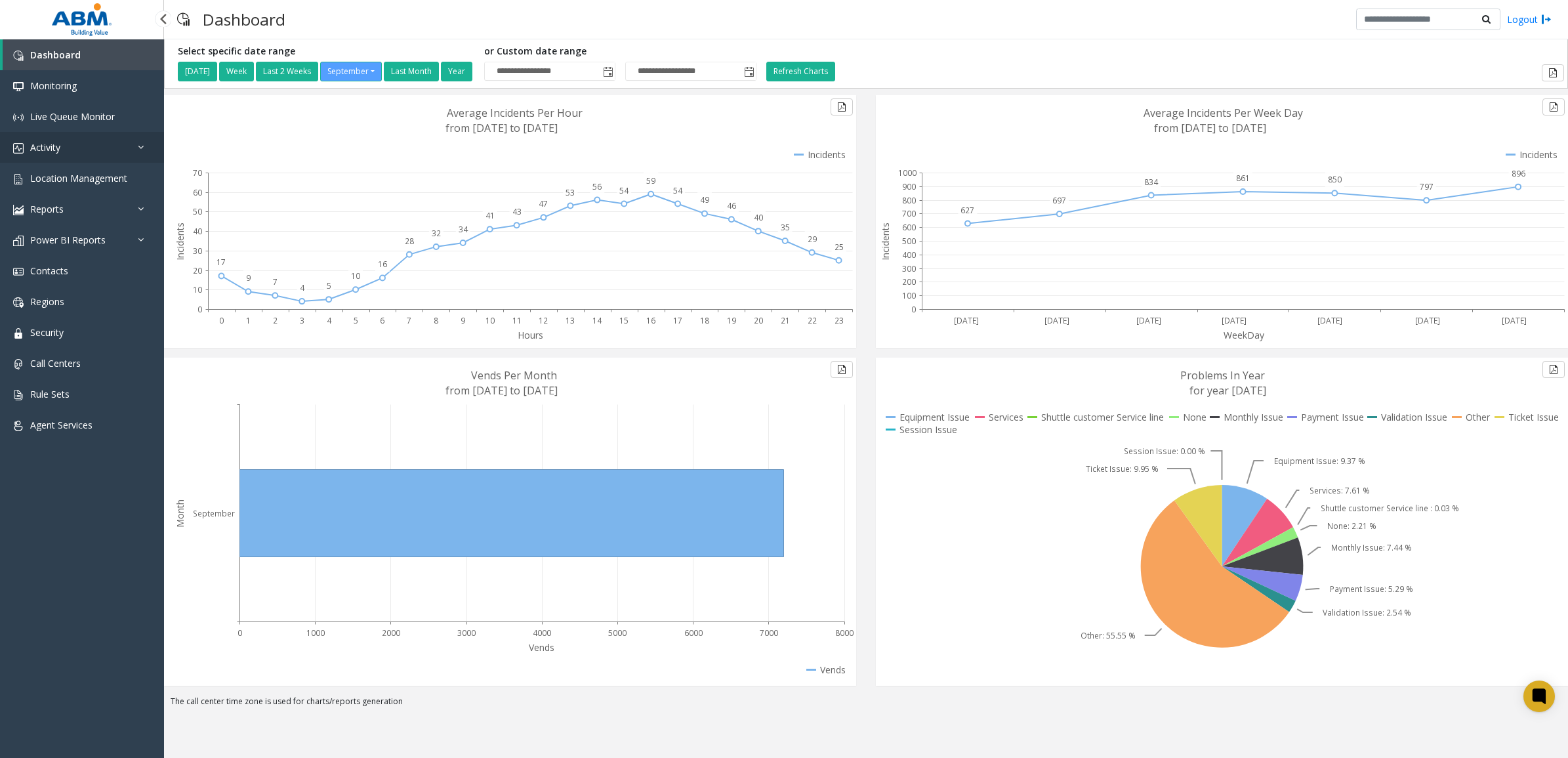
click at [64, 137] on link "Activity" at bounding box center [82, 147] width 164 height 31
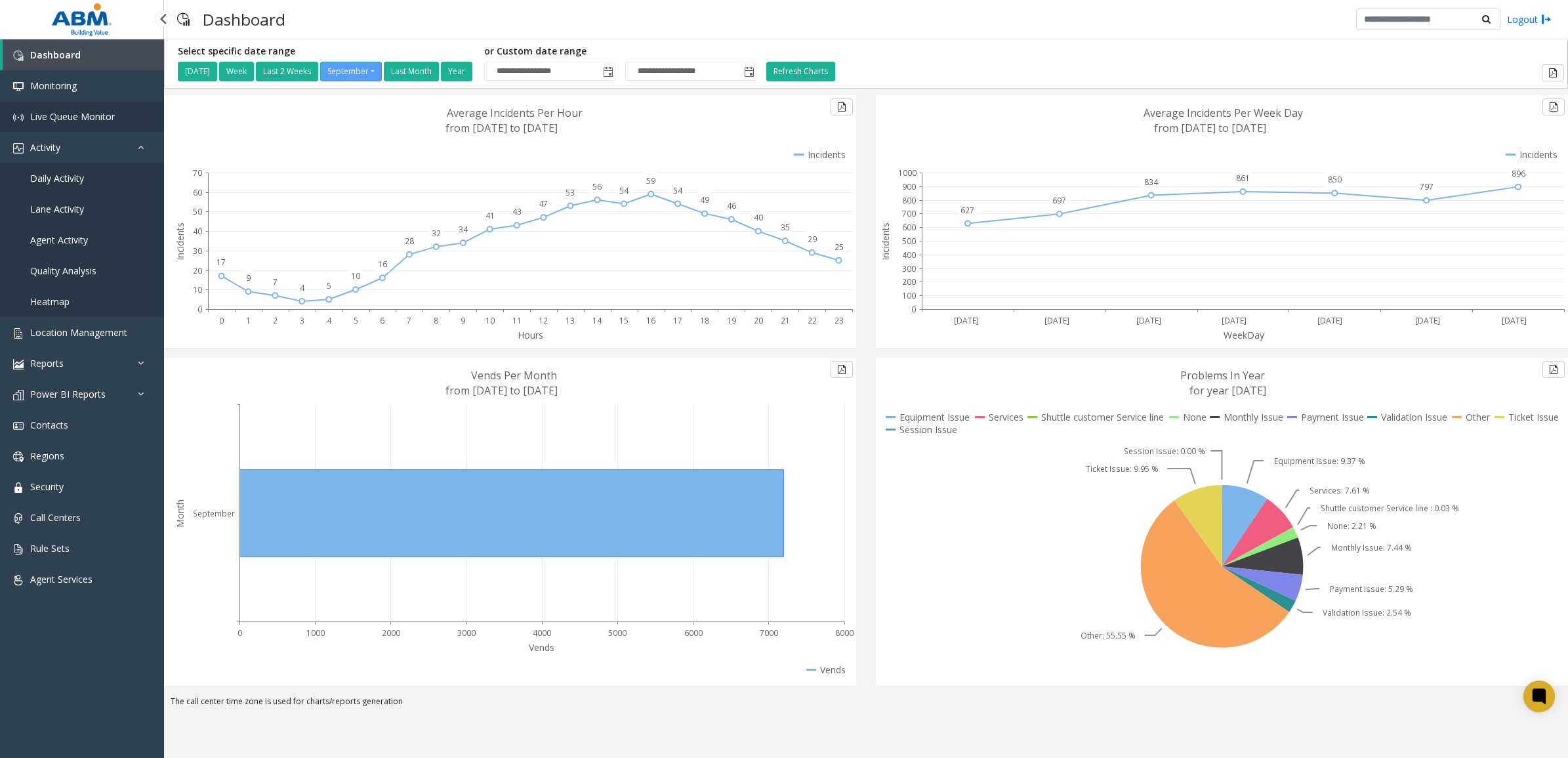
click at [58, 113] on span "Live Queue Monitor" at bounding box center [73, 117] width 85 height 13
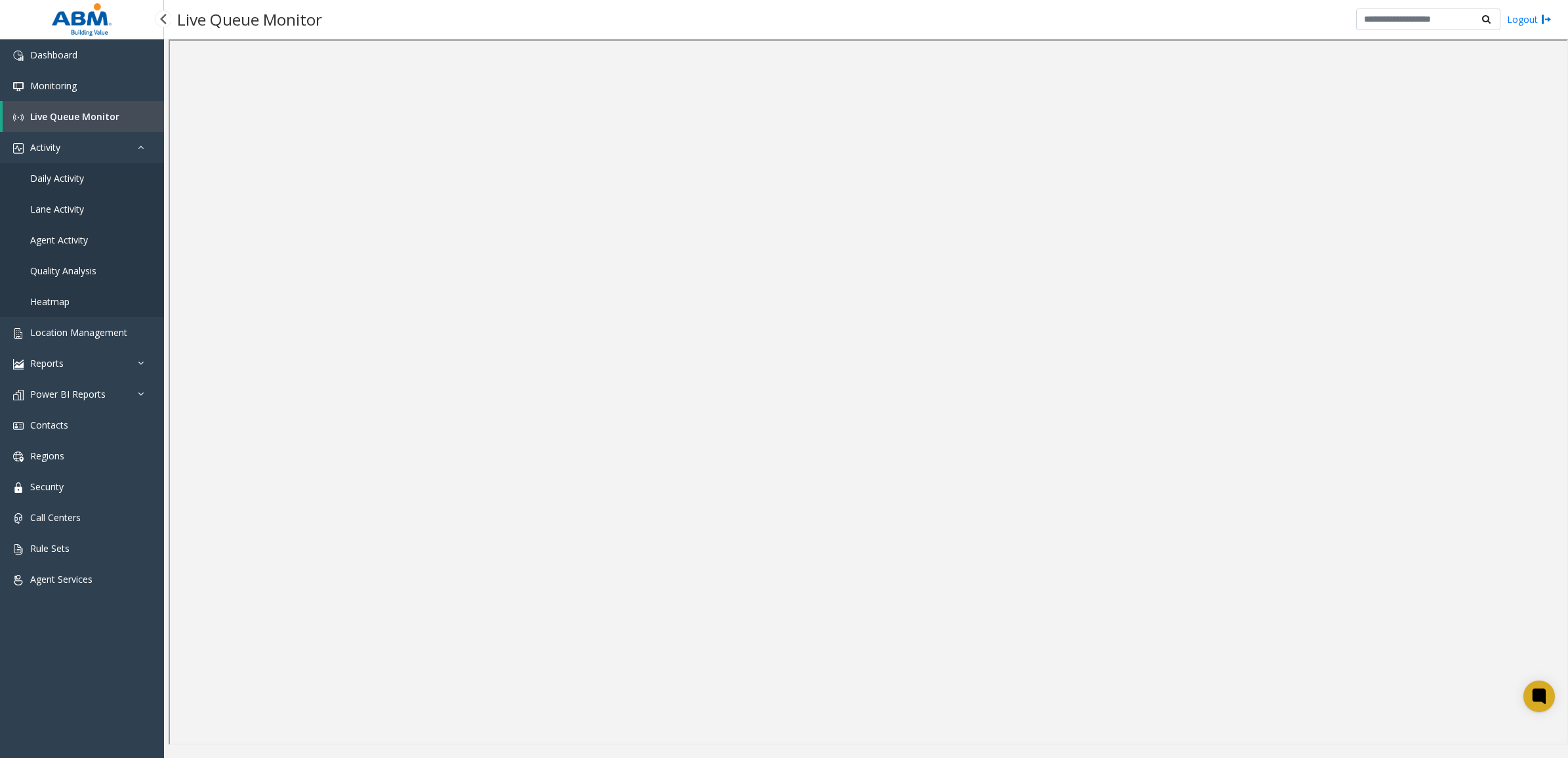
click at [71, 211] on span "Lane Activity" at bounding box center [57, 209] width 54 height 13
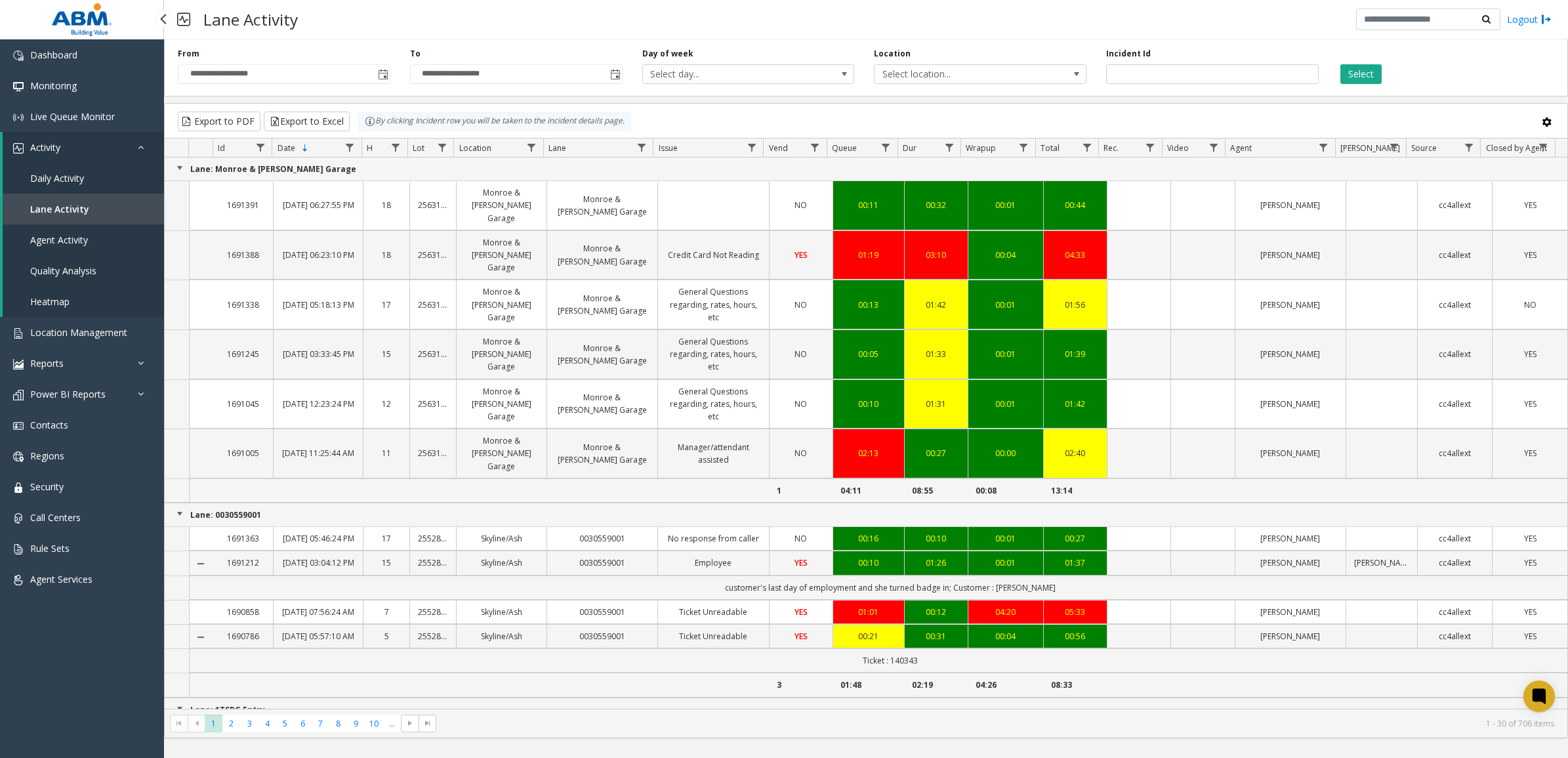
click at [77, 241] on span "Agent Activity" at bounding box center [59, 240] width 58 height 13
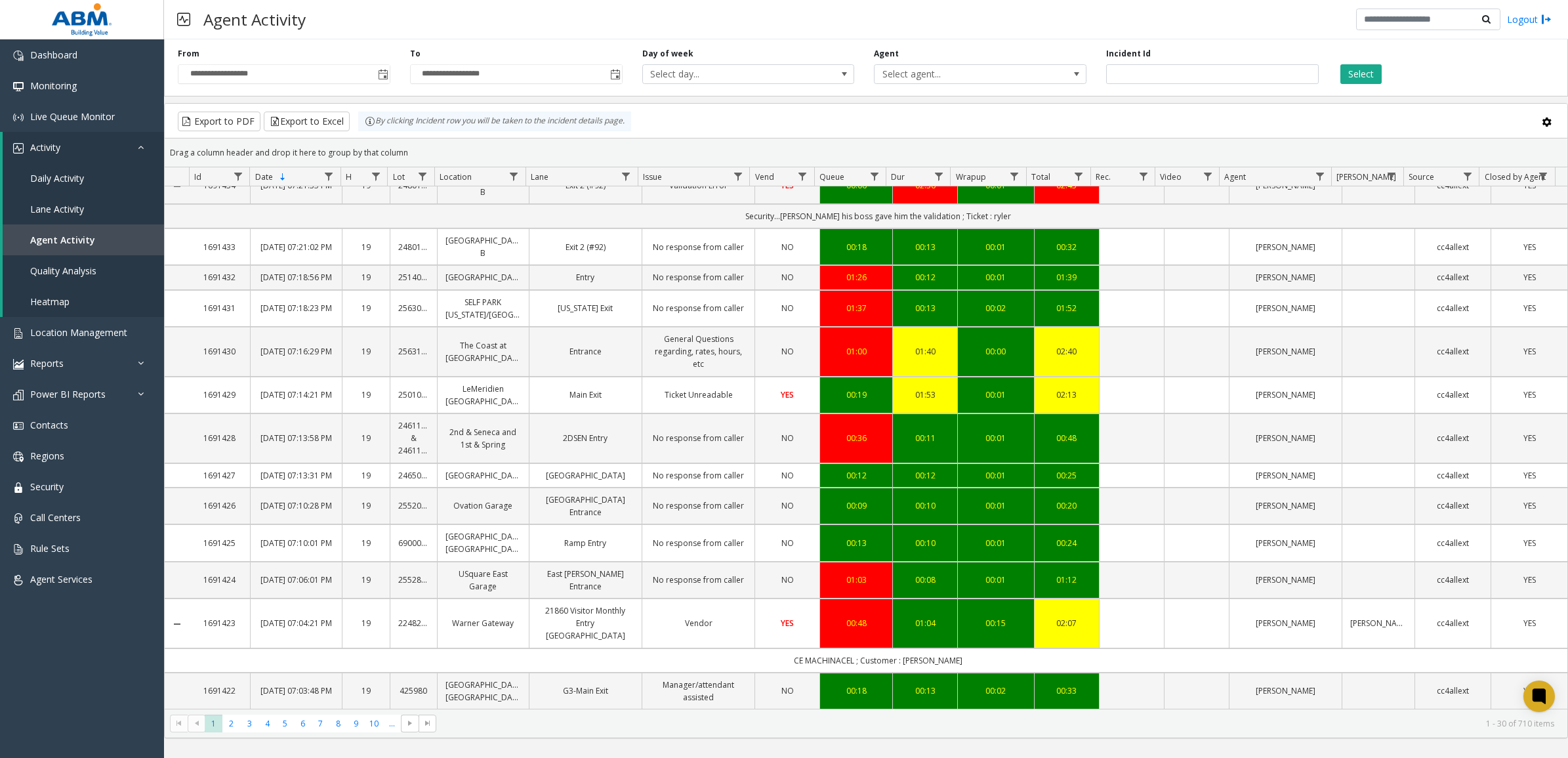
scroll to position [733, 0]
click at [227, 722] on span "2" at bounding box center [231, 723] width 18 height 18
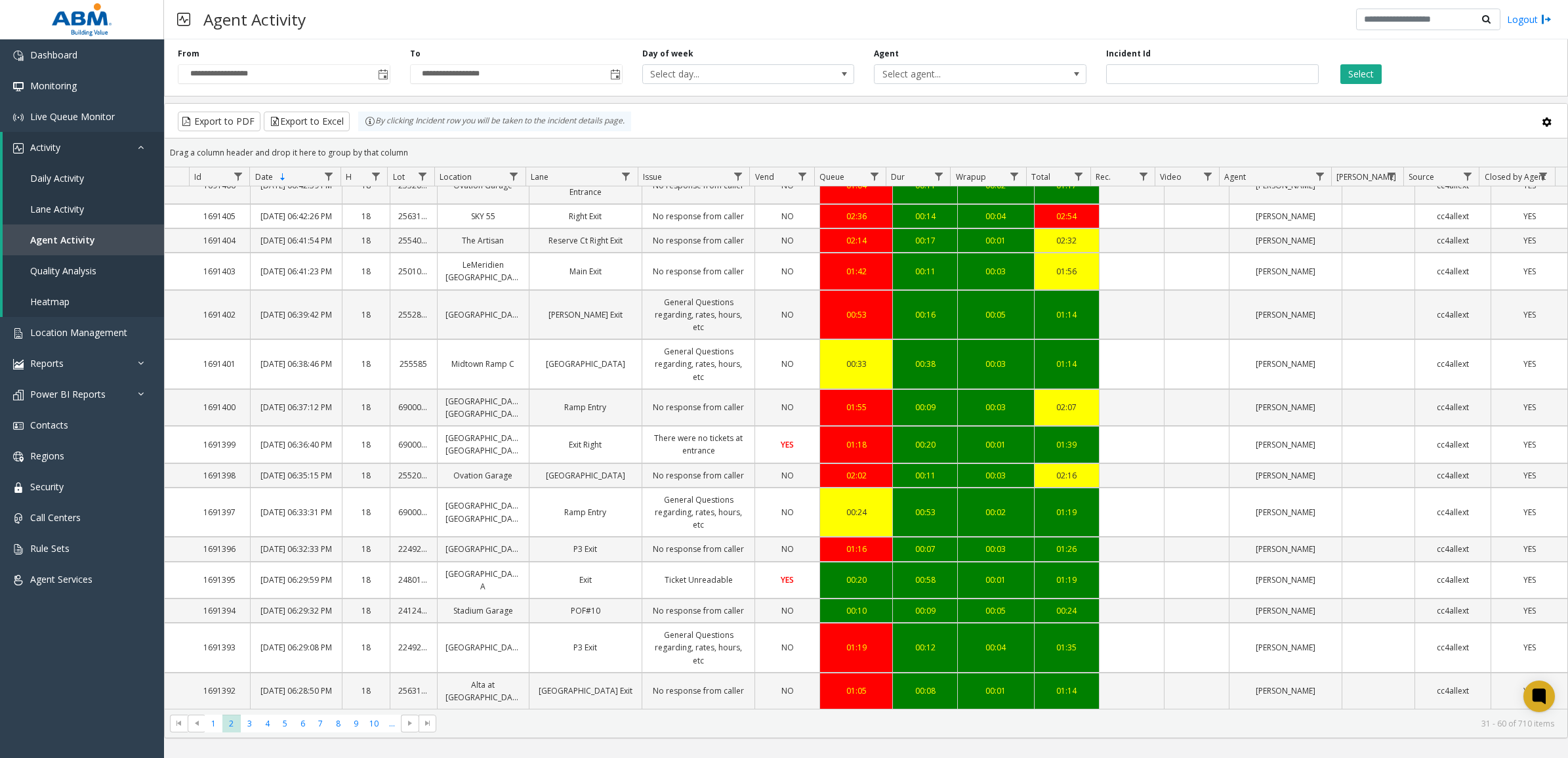
scroll to position [709, 0]
click at [248, 723] on span "3" at bounding box center [249, 723] width 18 height 18
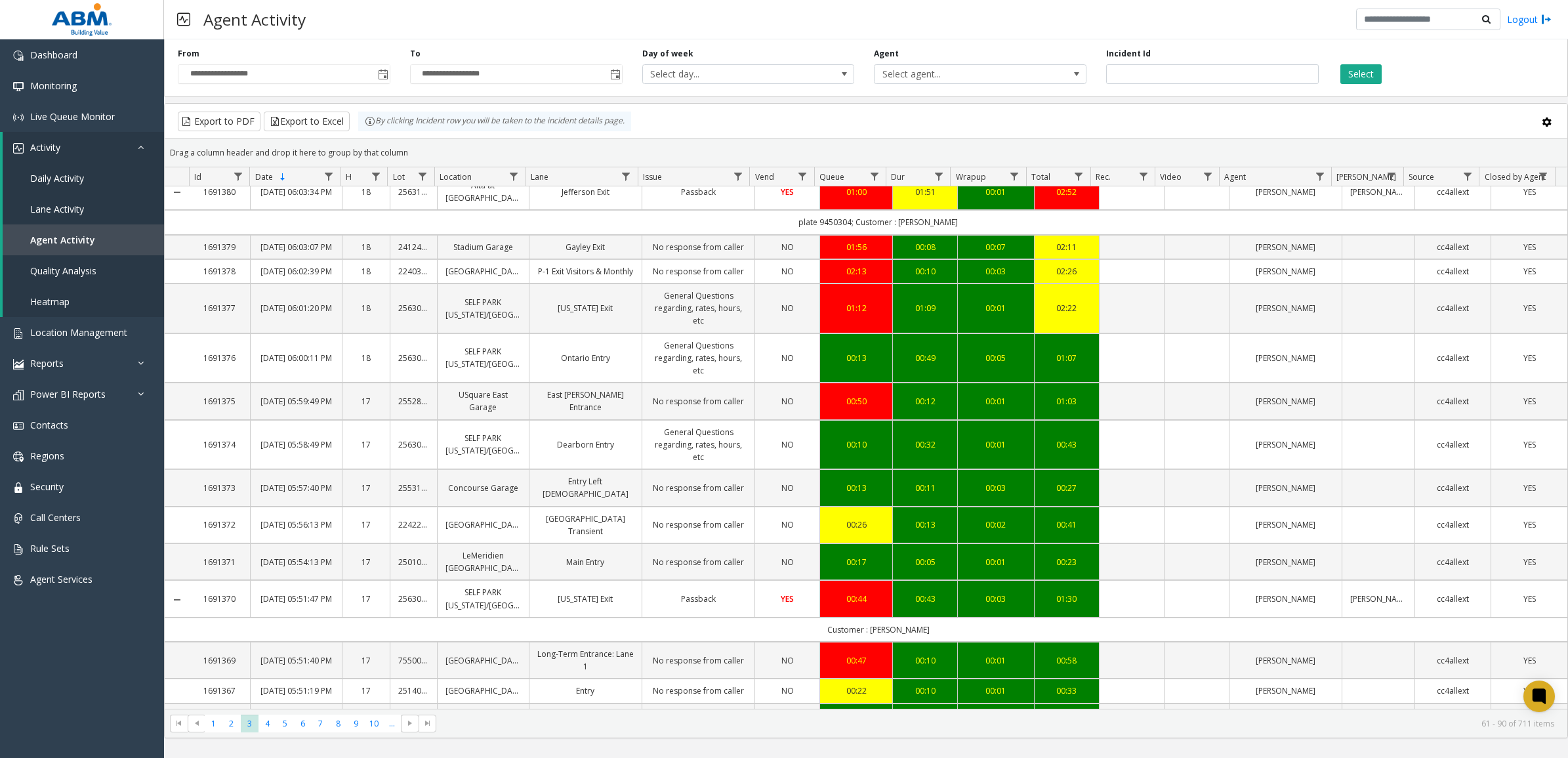
scroll to position [808, 0]
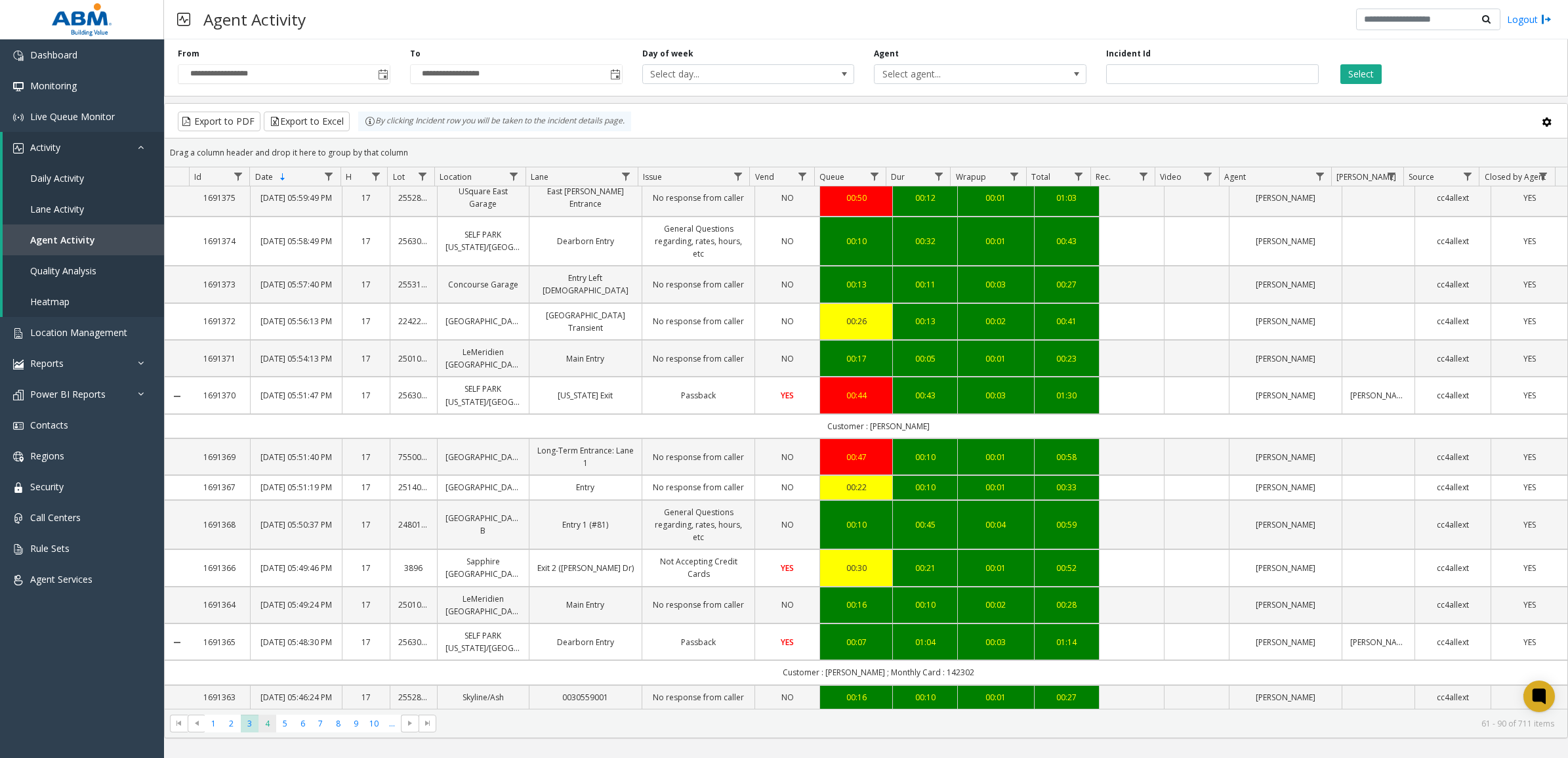
click at [268, 720] on span "4" at bounding box center [267, 723] width 18 height 18
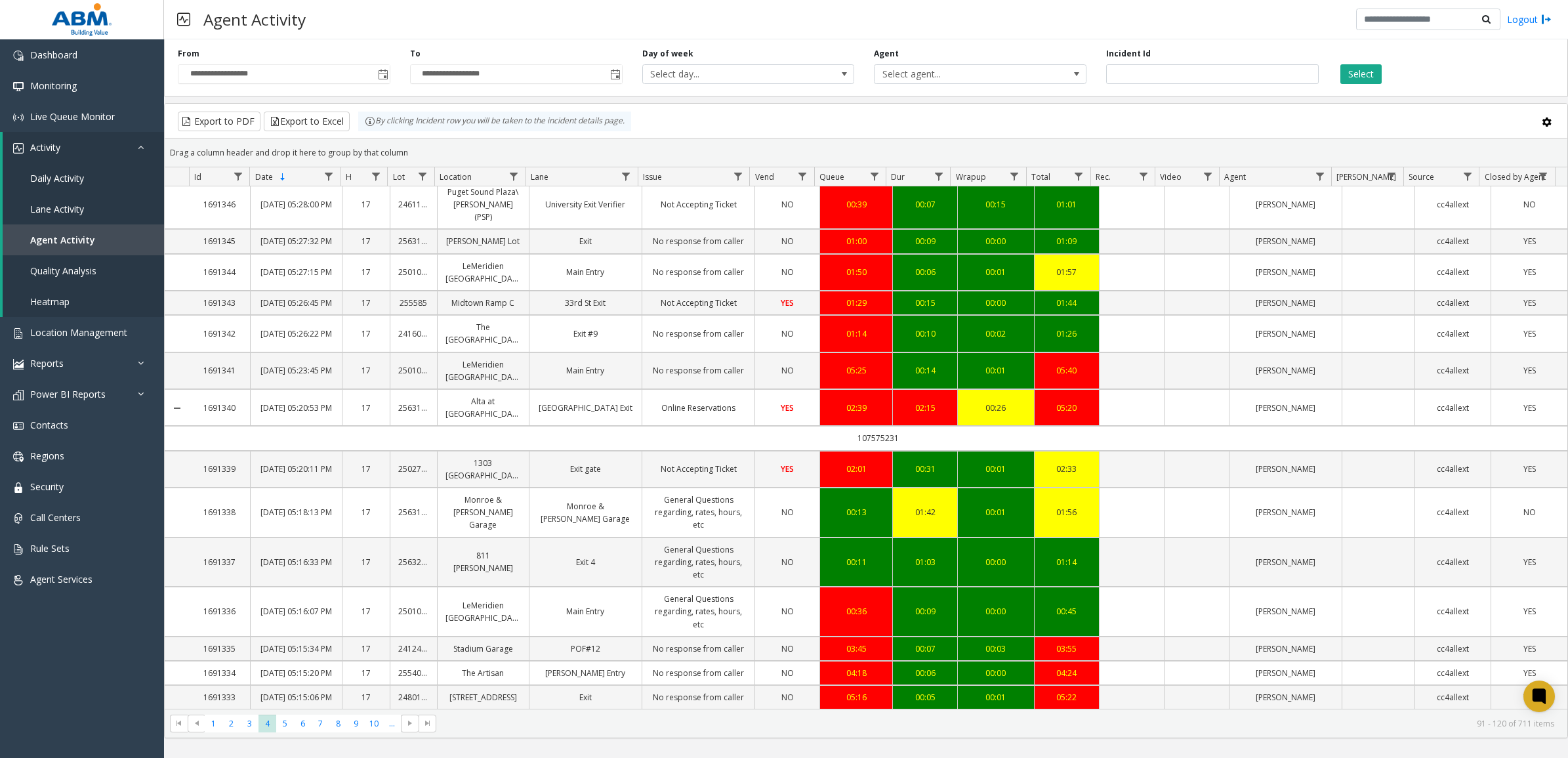
scroll to position [709, 0]
click at [291, 725] on span "5" at bounding box center [285, 723] width 18 height 18
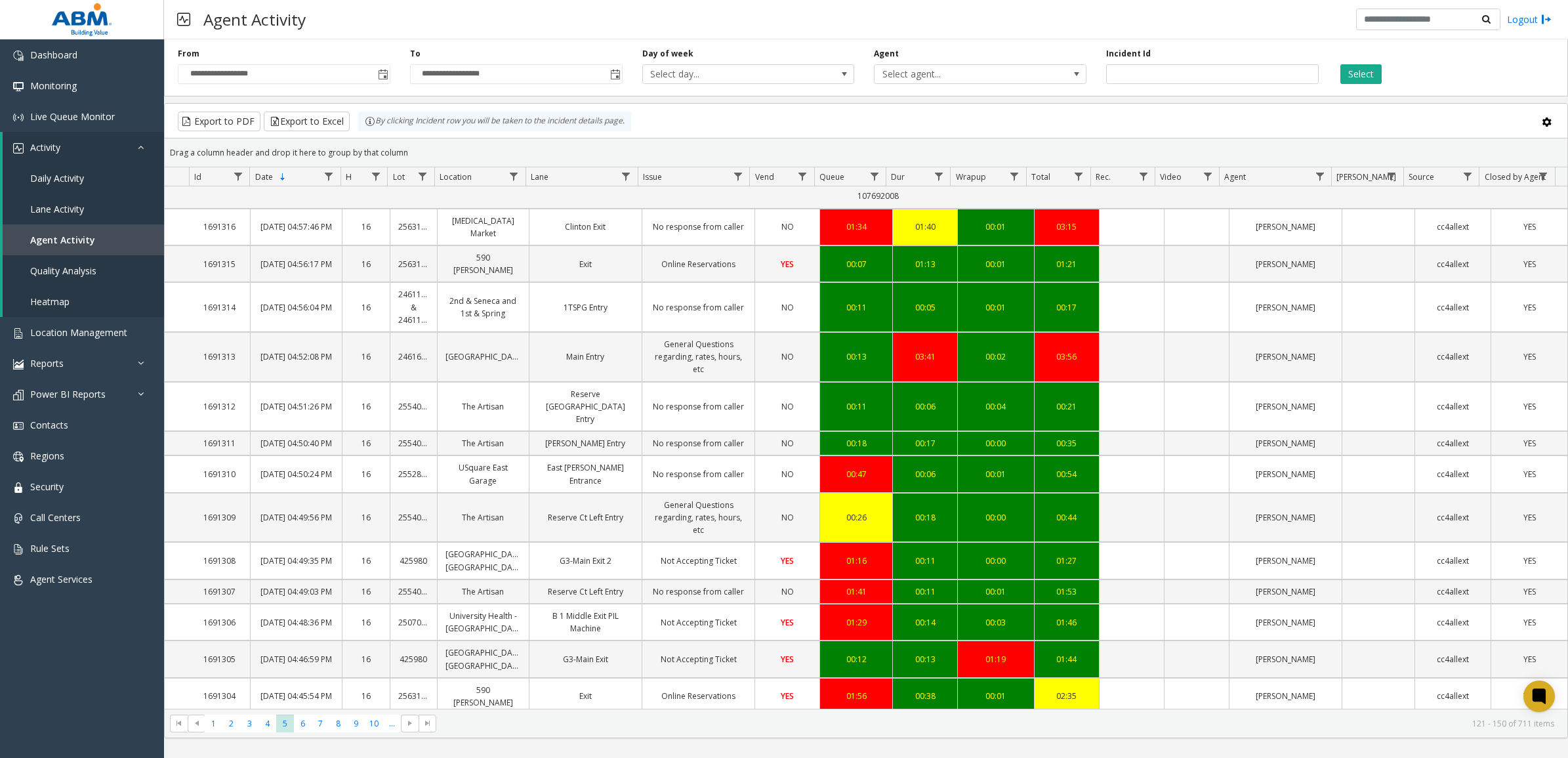
scroll to position [733, 0]
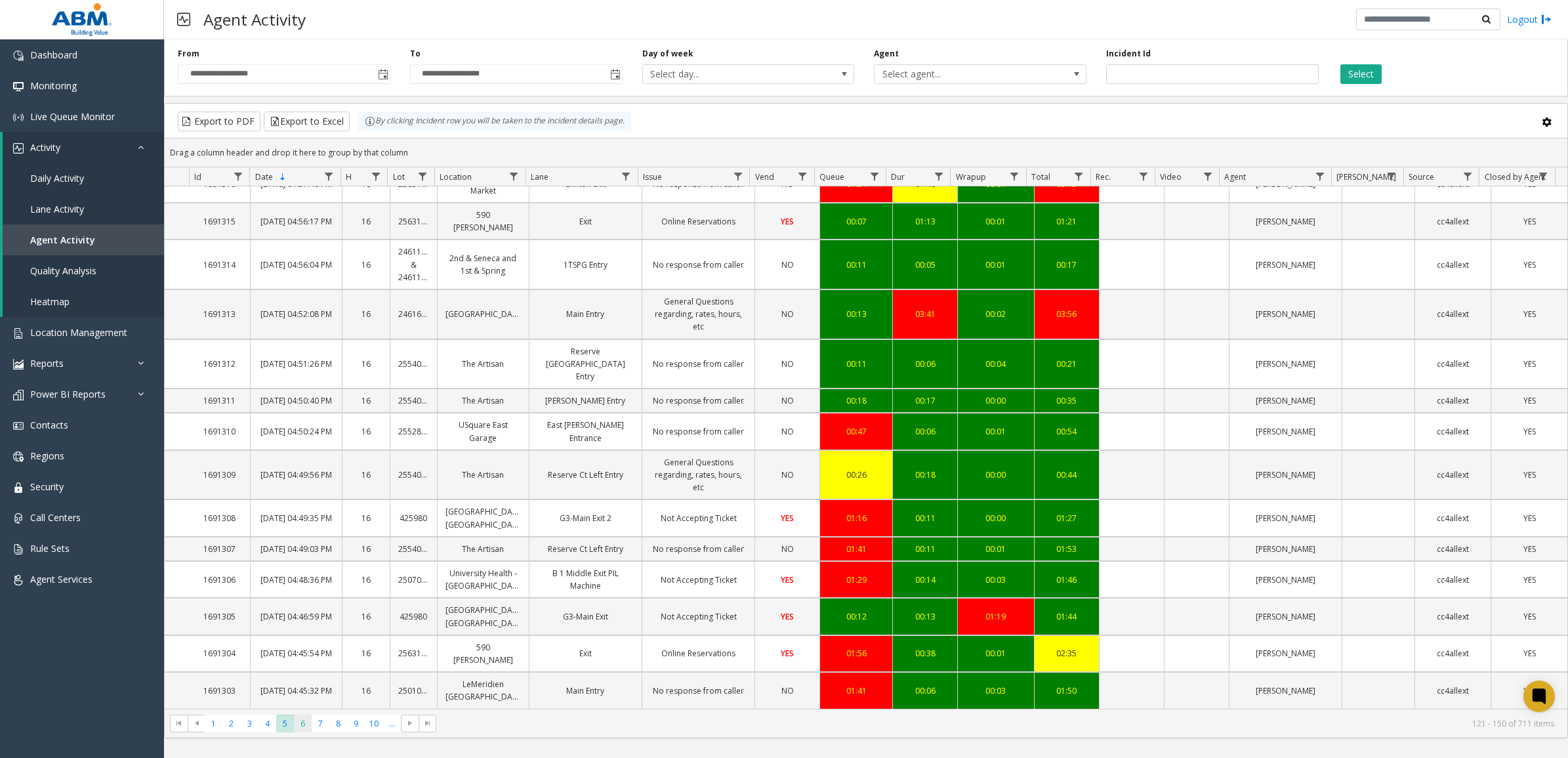
click at [302, 722] on span "6" at bounding box center [302, 723] width 18 height 18
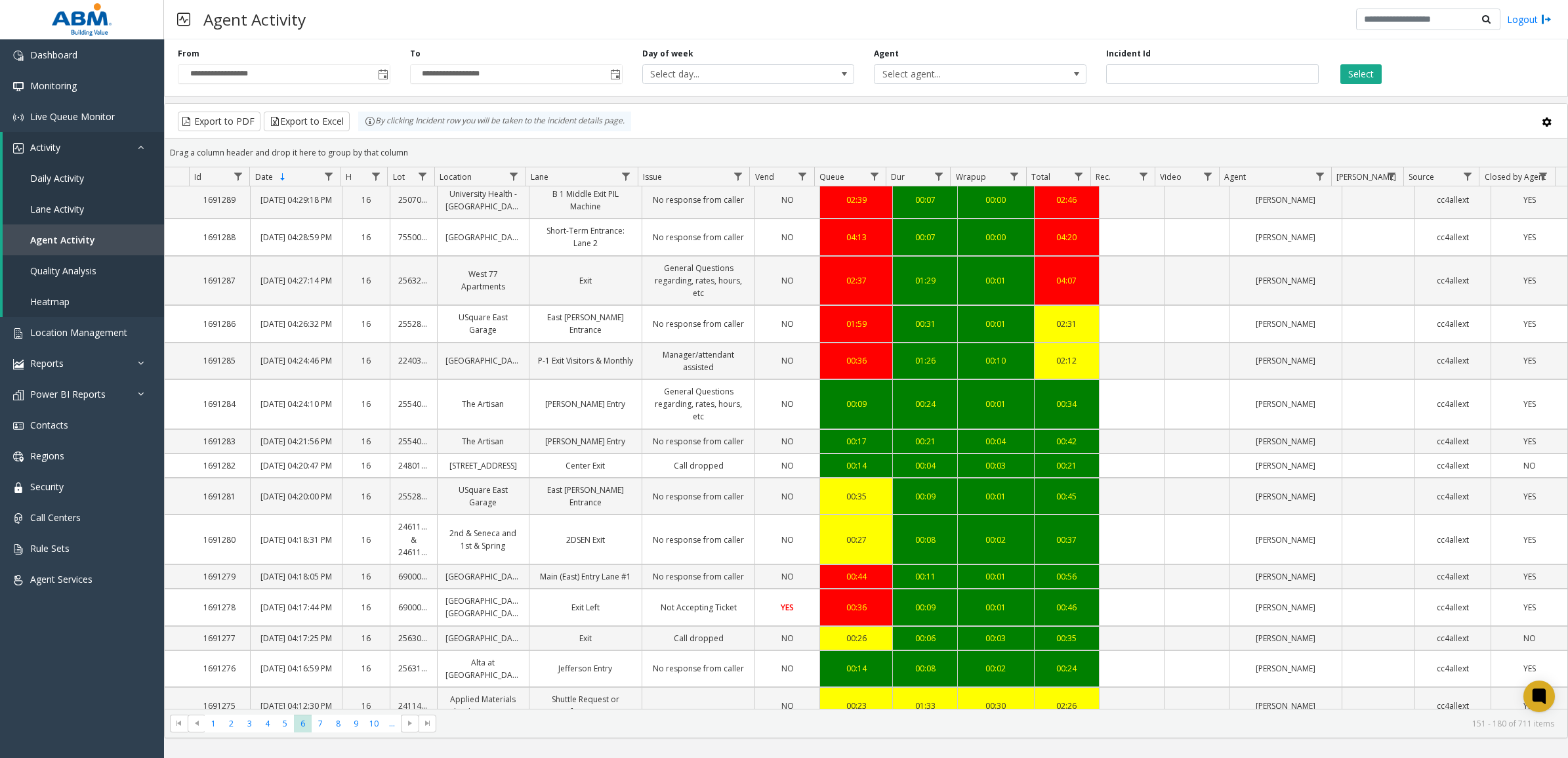
scroll to position [710, 0]
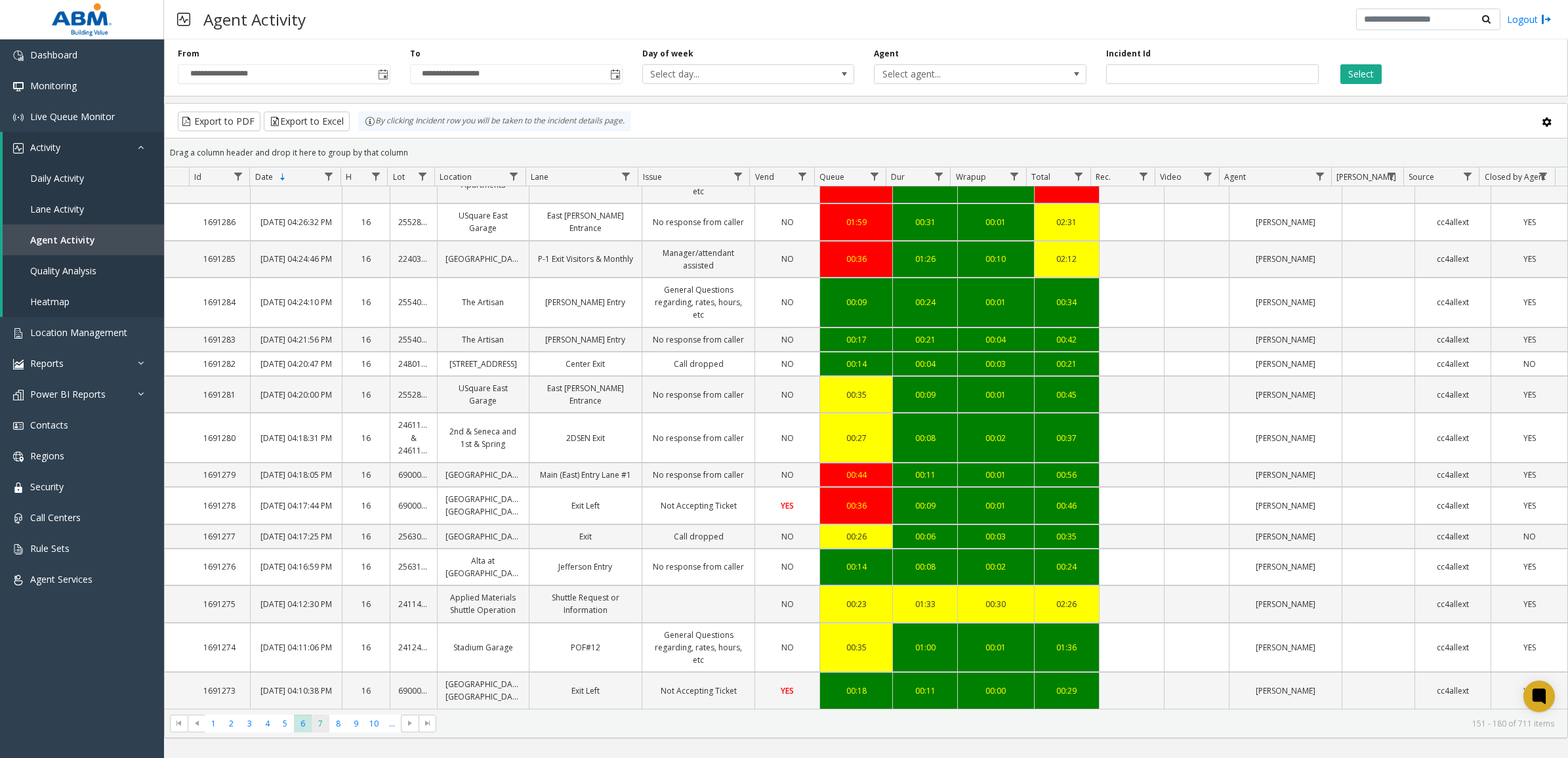
click at [320, 725] on span "7" at bounding box center [320, 723] width 18 height 18
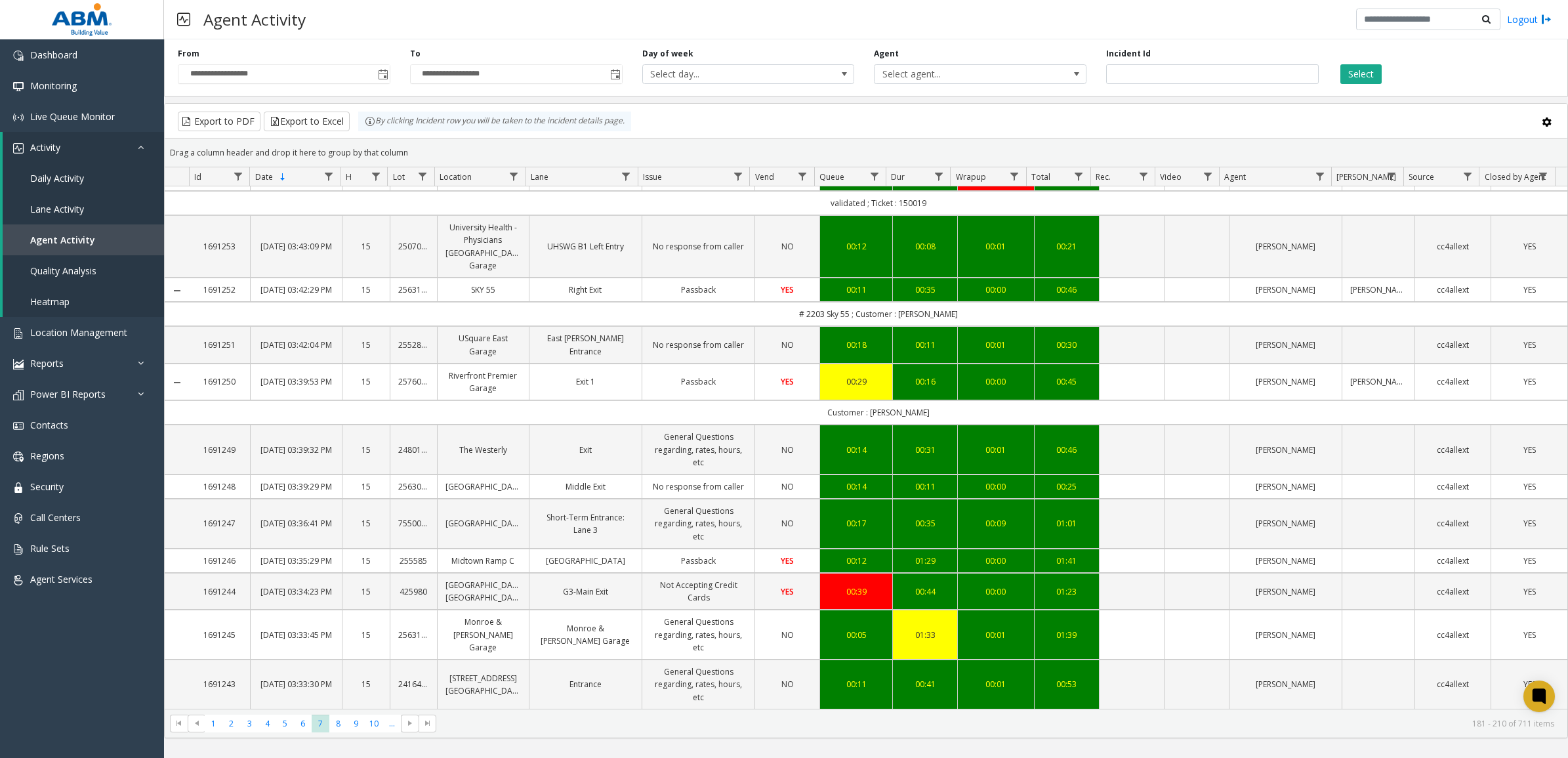
scroll to position [883, 0]
click at [341, 725] on span "8" at bounding box center [338, 723] width 18 height 18
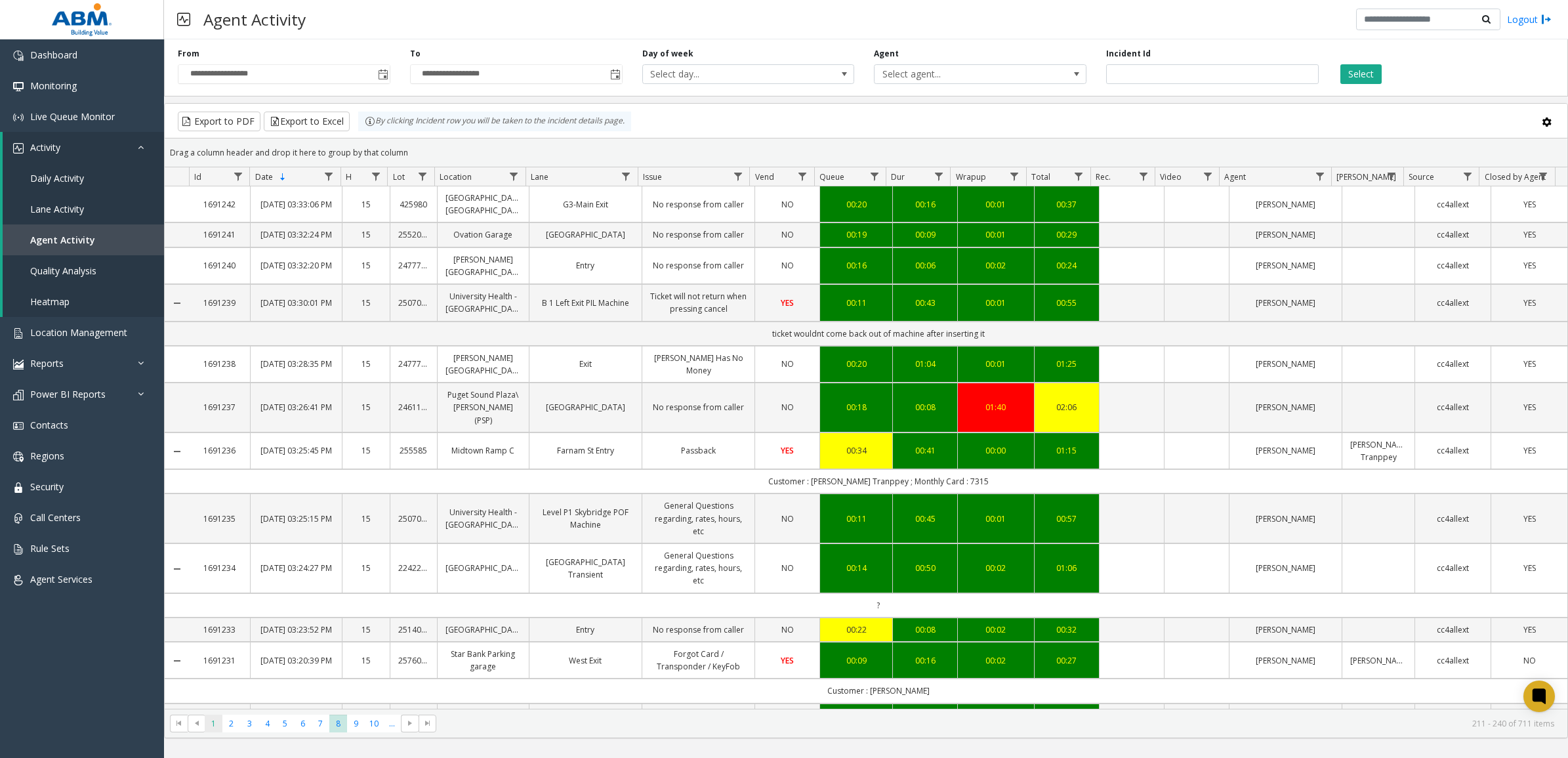
click at [213, 723] on span "1" at bounding box center [213, 723] width 18 height 18
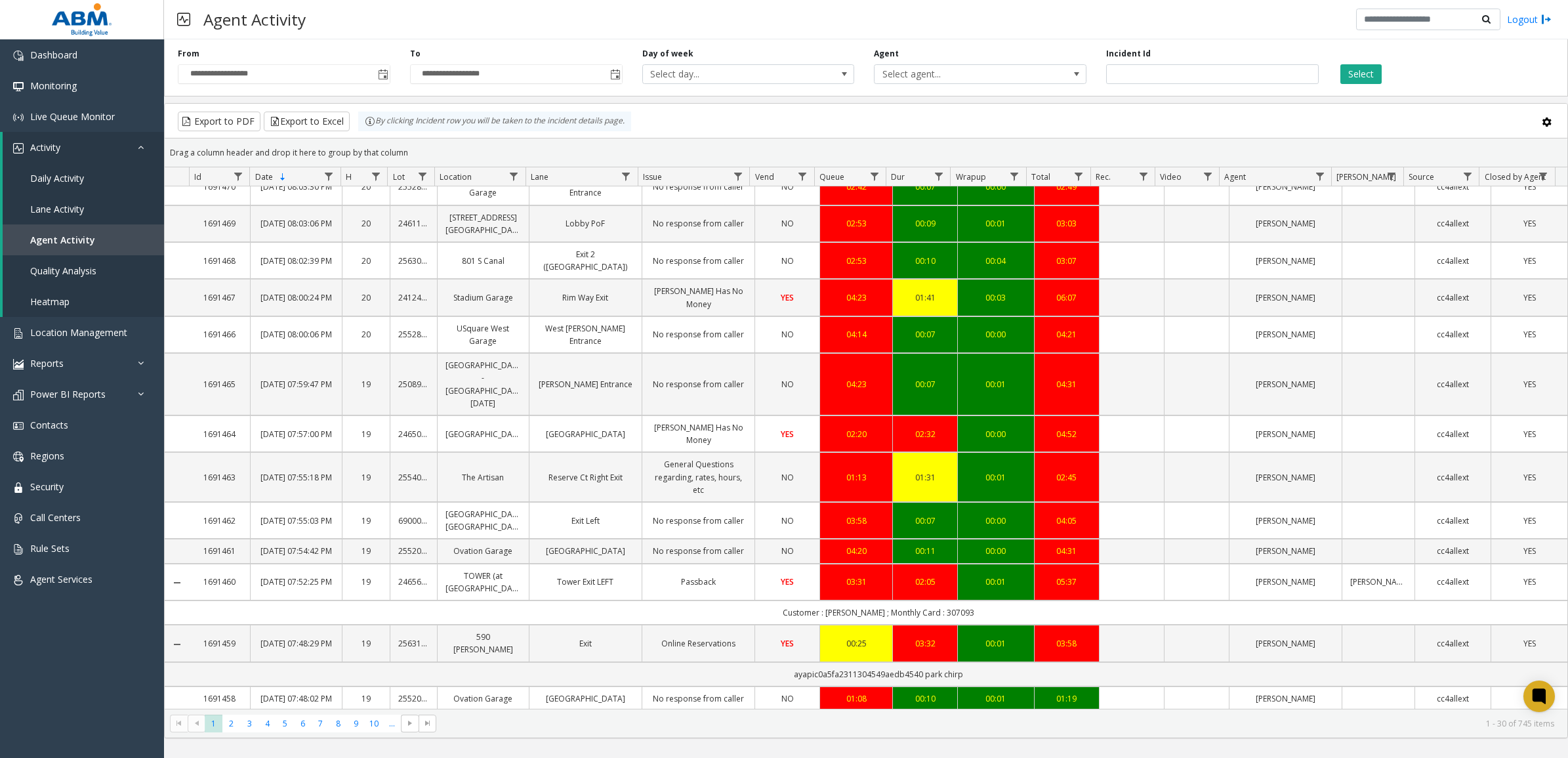
scroll to position [771, 0]
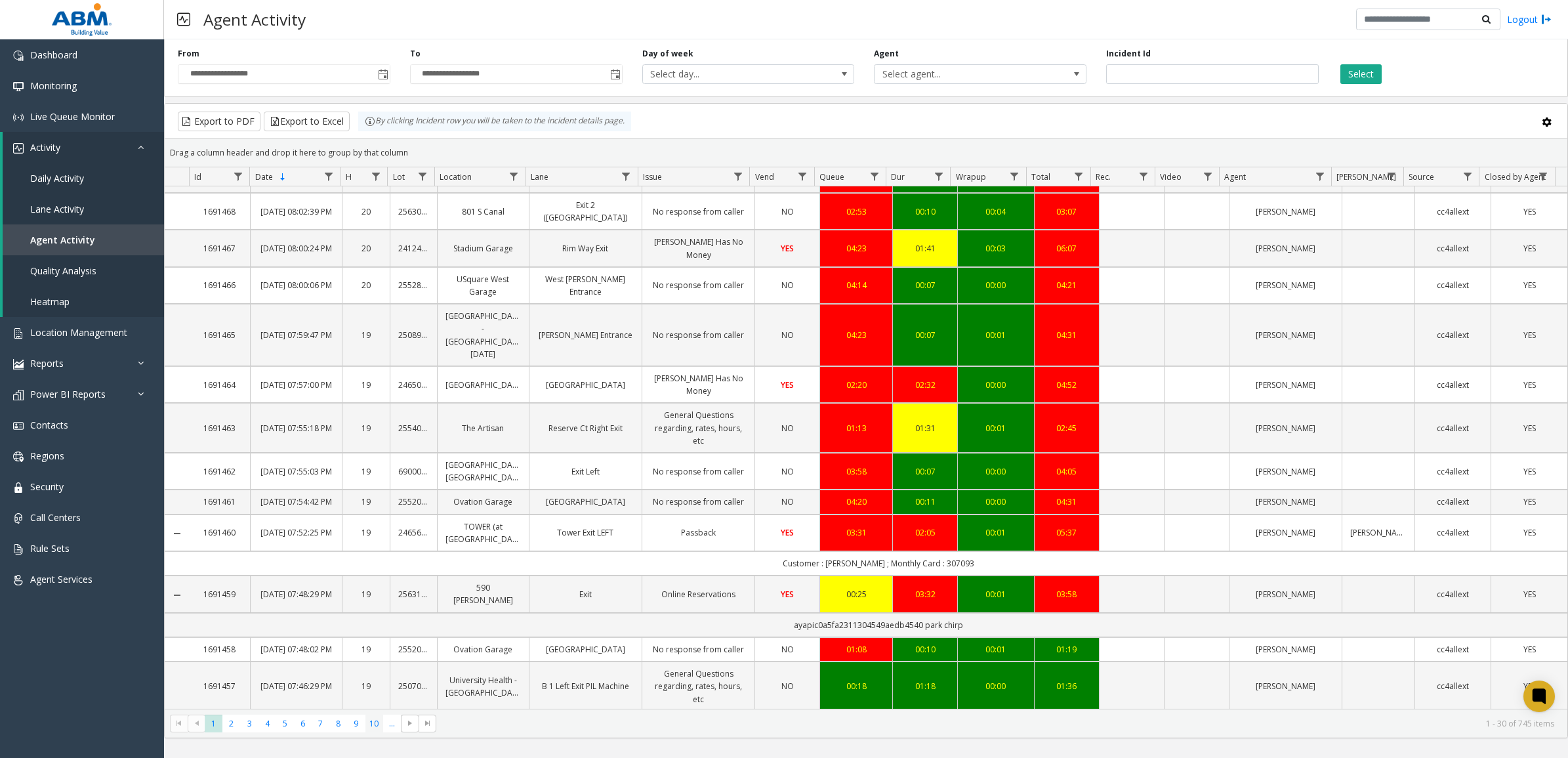
drag, startPoint x: 372, startPoint y: 719, endPoint x: 384, endPoint y: 712, distance: 13.9
click at [372, 719] on span "10" at bounding box center [374, 723] width 18 height 18
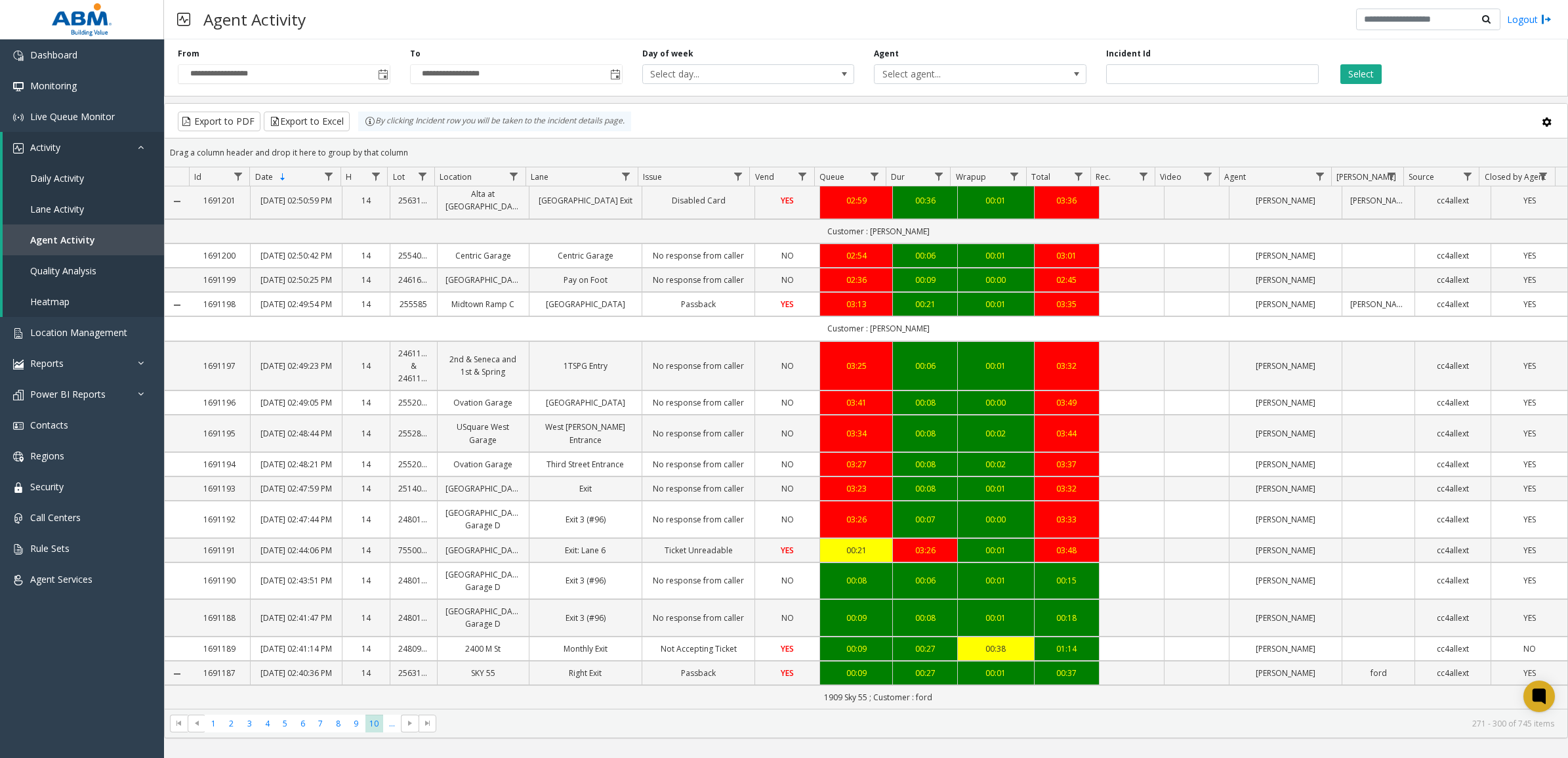
scroll to position [771, 0]
click at [427, 723] on span "Go to the last page" at bounding box center [428, 723] width 11 height 11
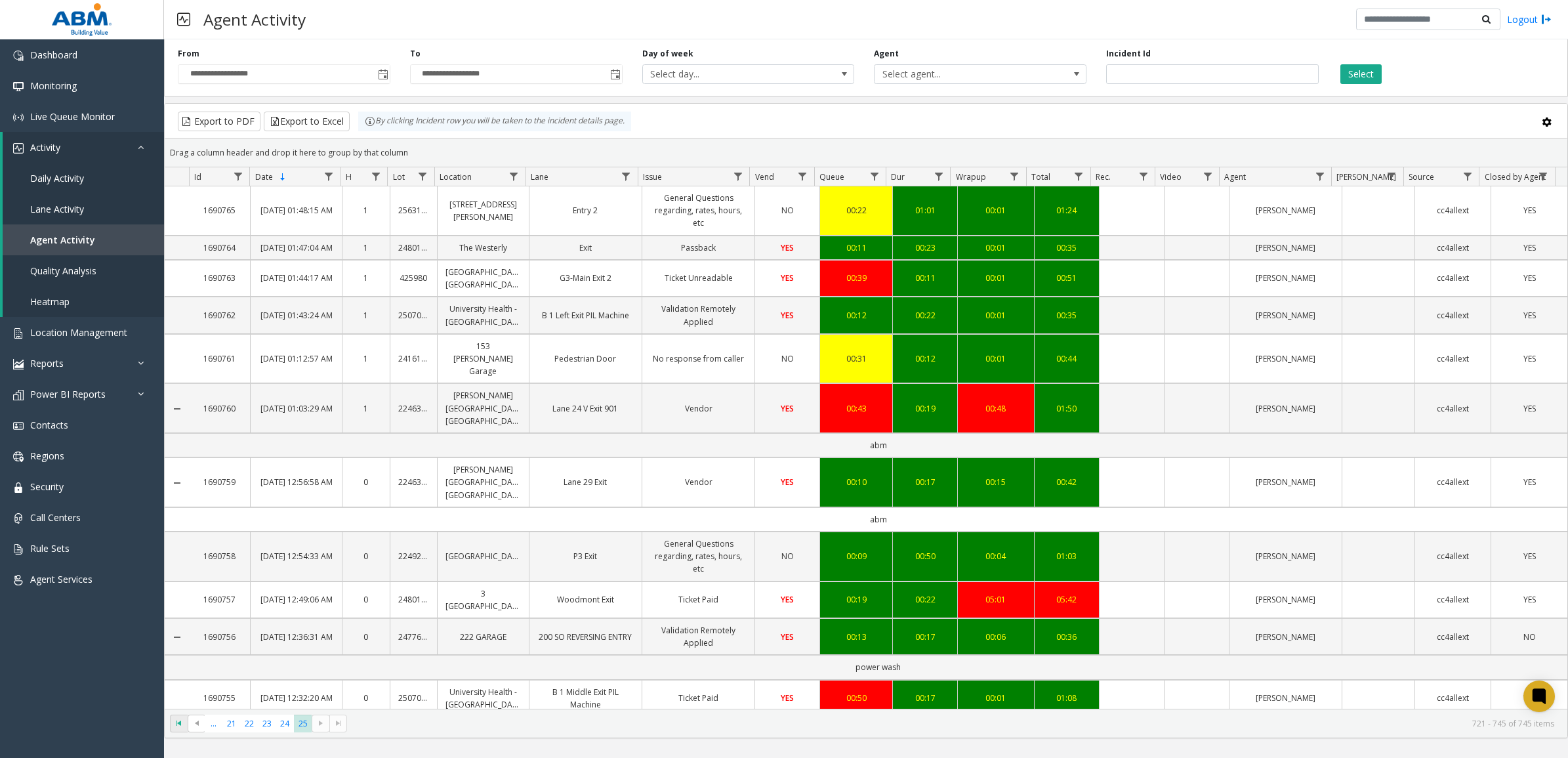
click at [175, 725] on span "Go to the first page" at bounding box center [179, 723] width 11 height 11
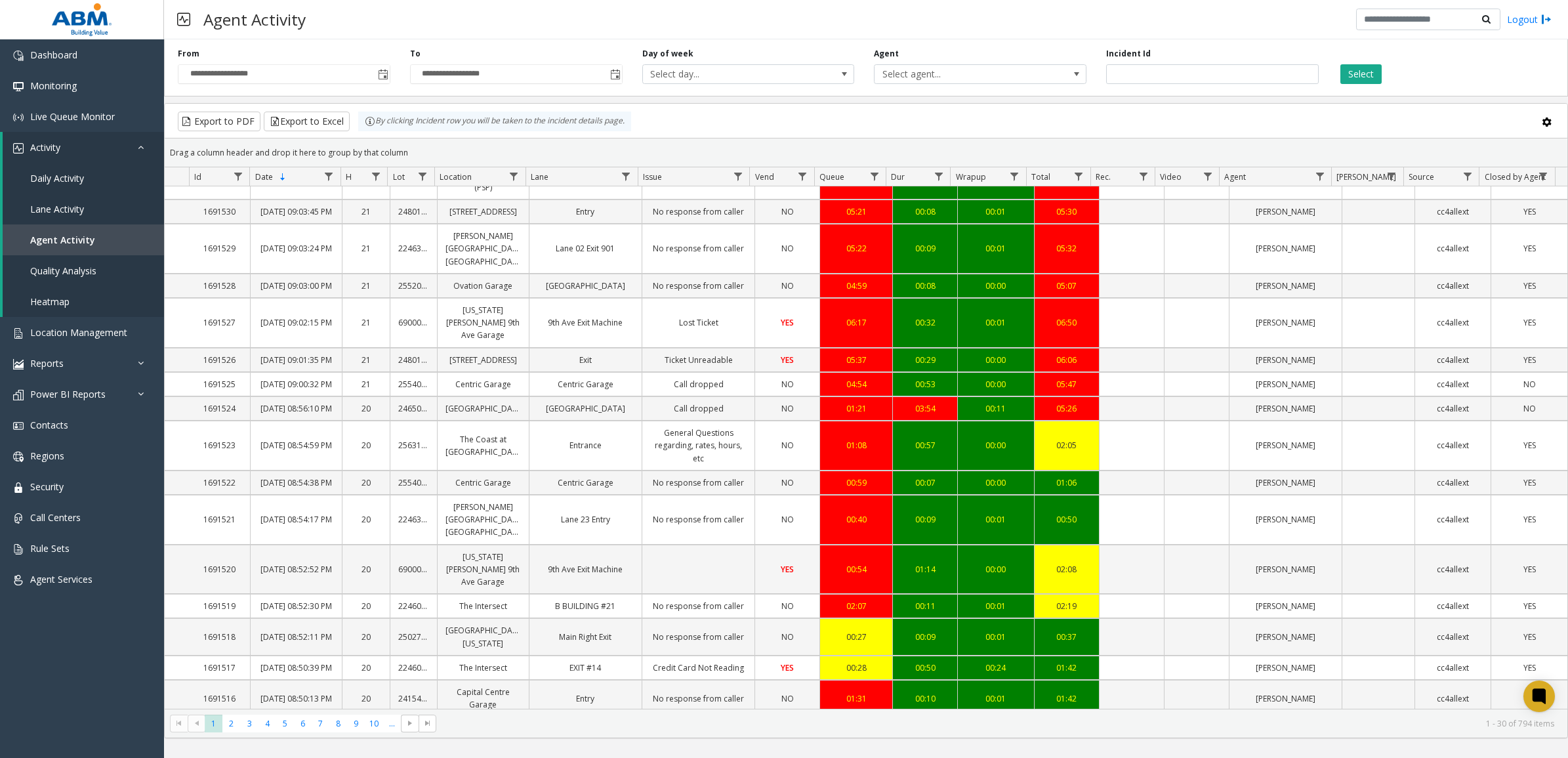
scroll to position [135, 0]
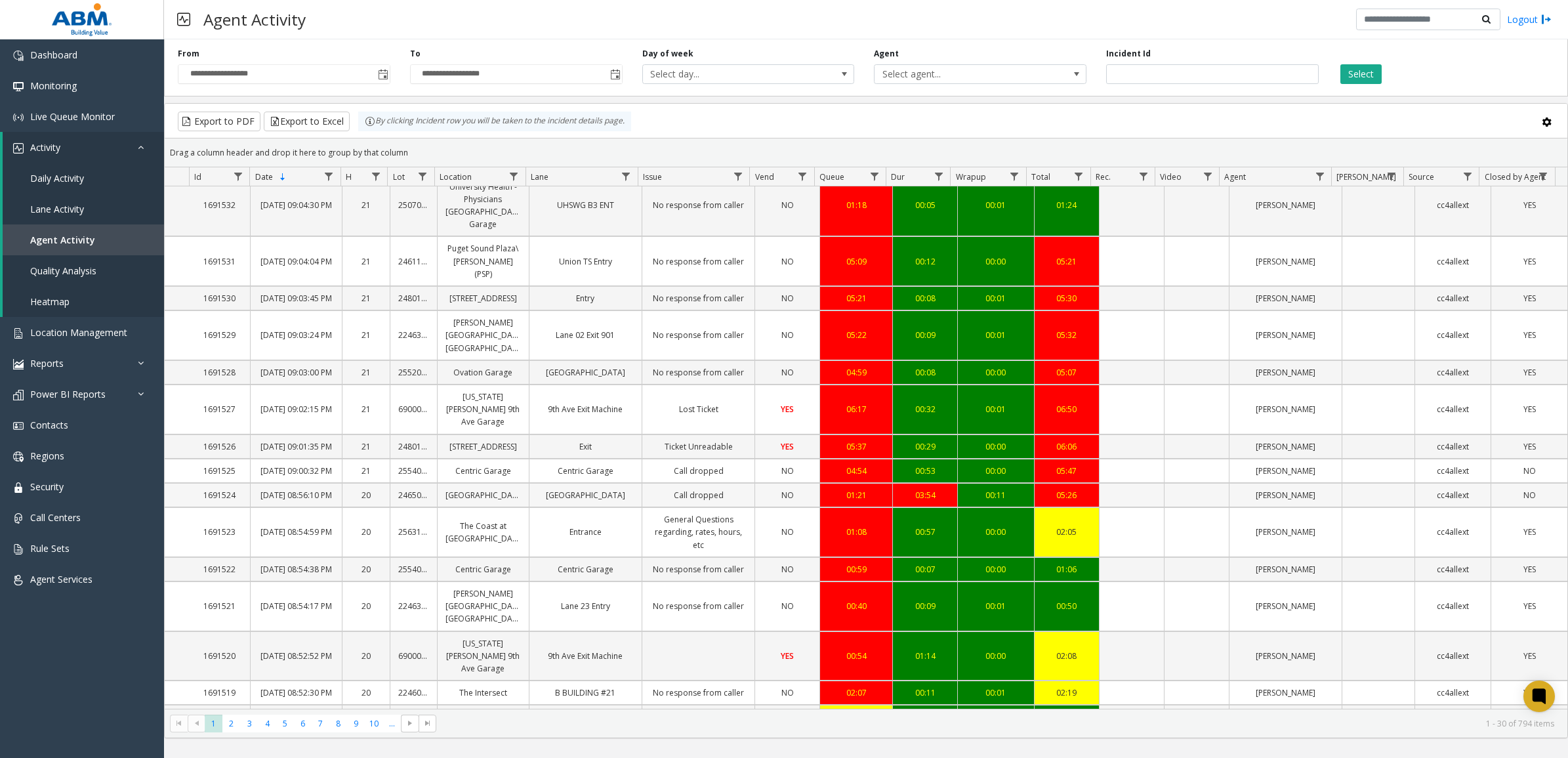
click at [1523, 500] on span "NO" at bounding box center [1530, 495] width 13 height 11
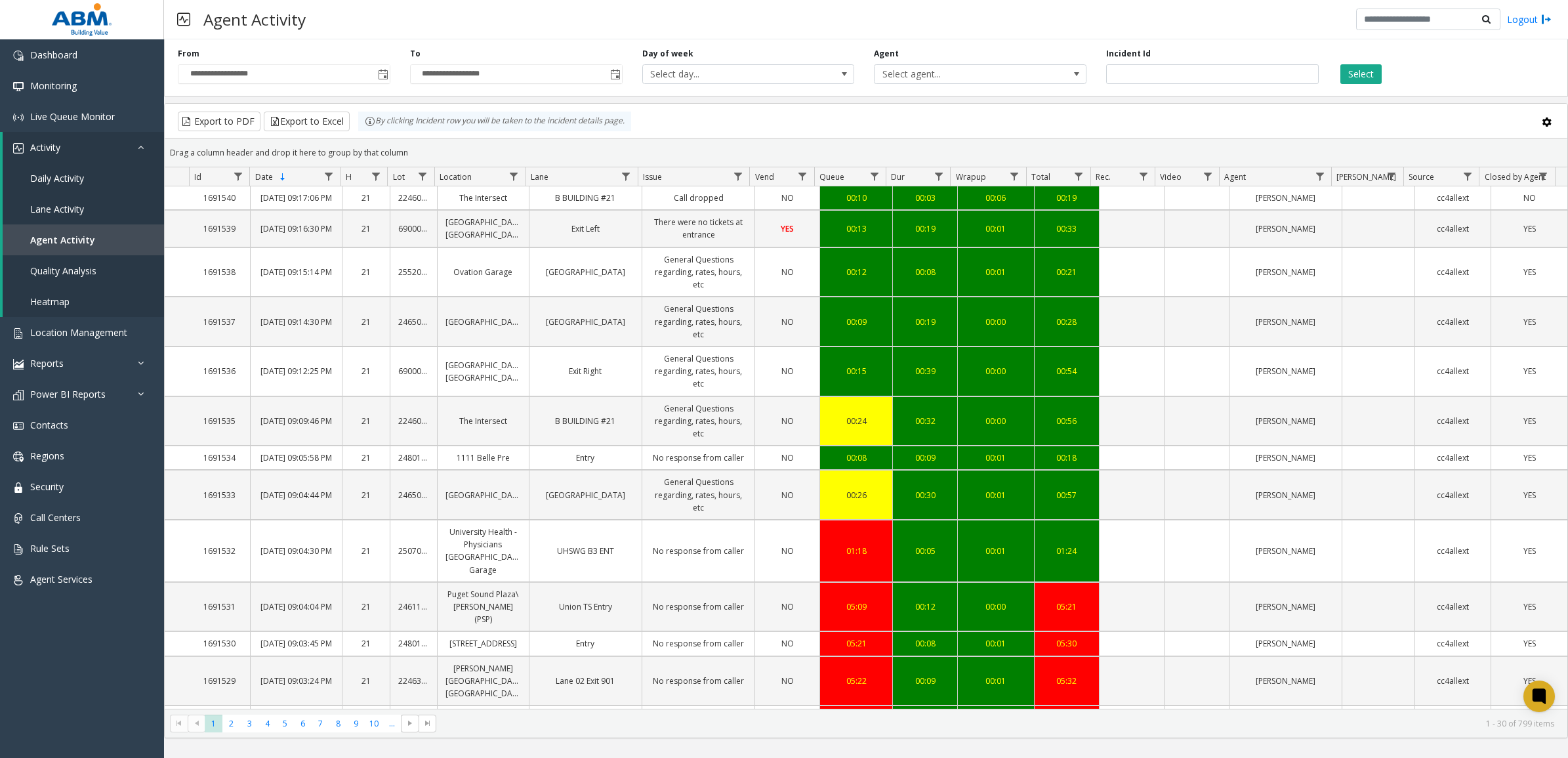
click at [459, 202] on link "The Intersect" at bounding box center [483, 198] width 76 height 13
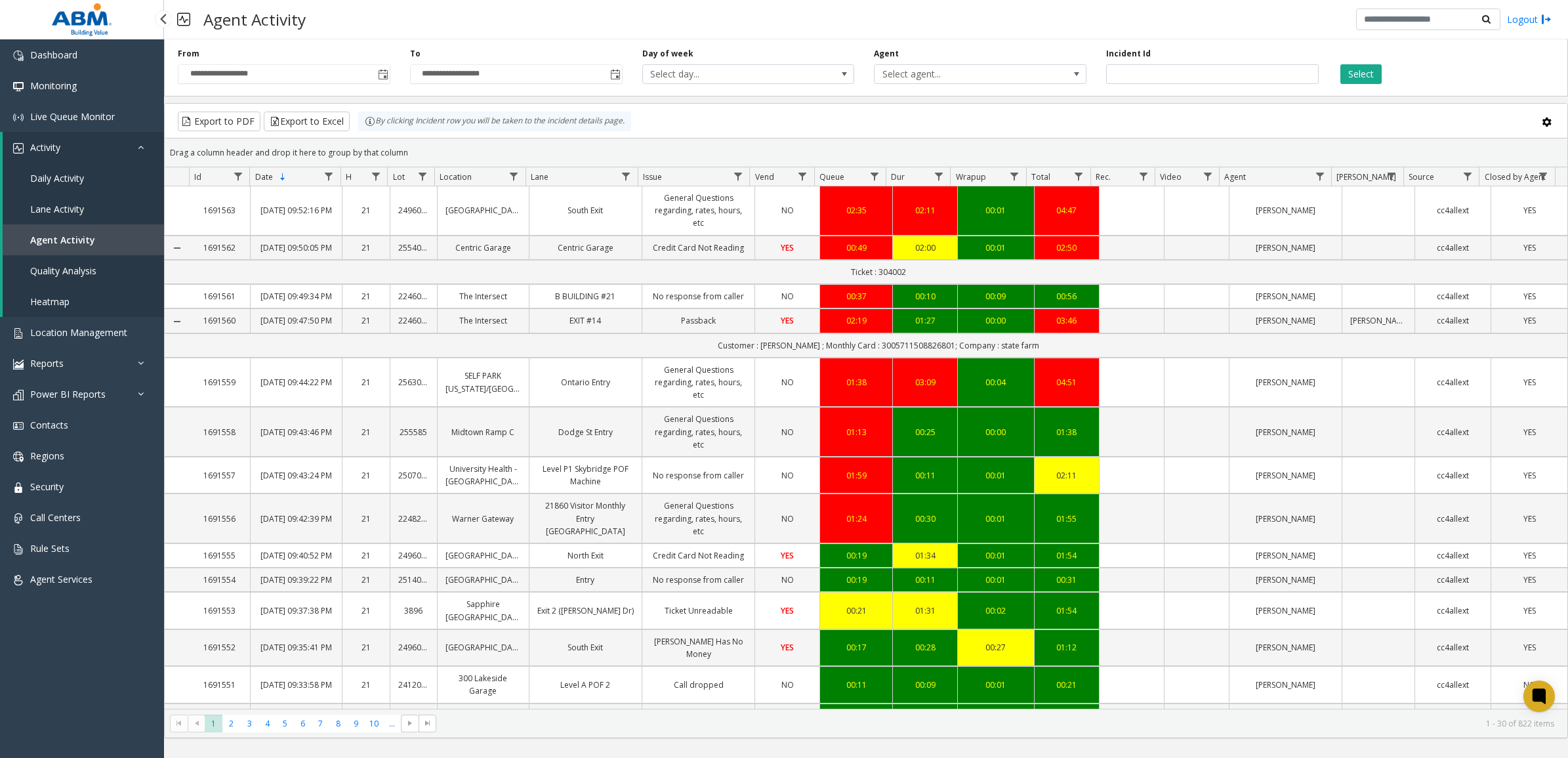
click at [61, 747] on div "Dashboard Monitoring Live Queue Monitor Activity Daily Activity Lane Activity A…" at bounding box center [82, 418] width 164 height 758
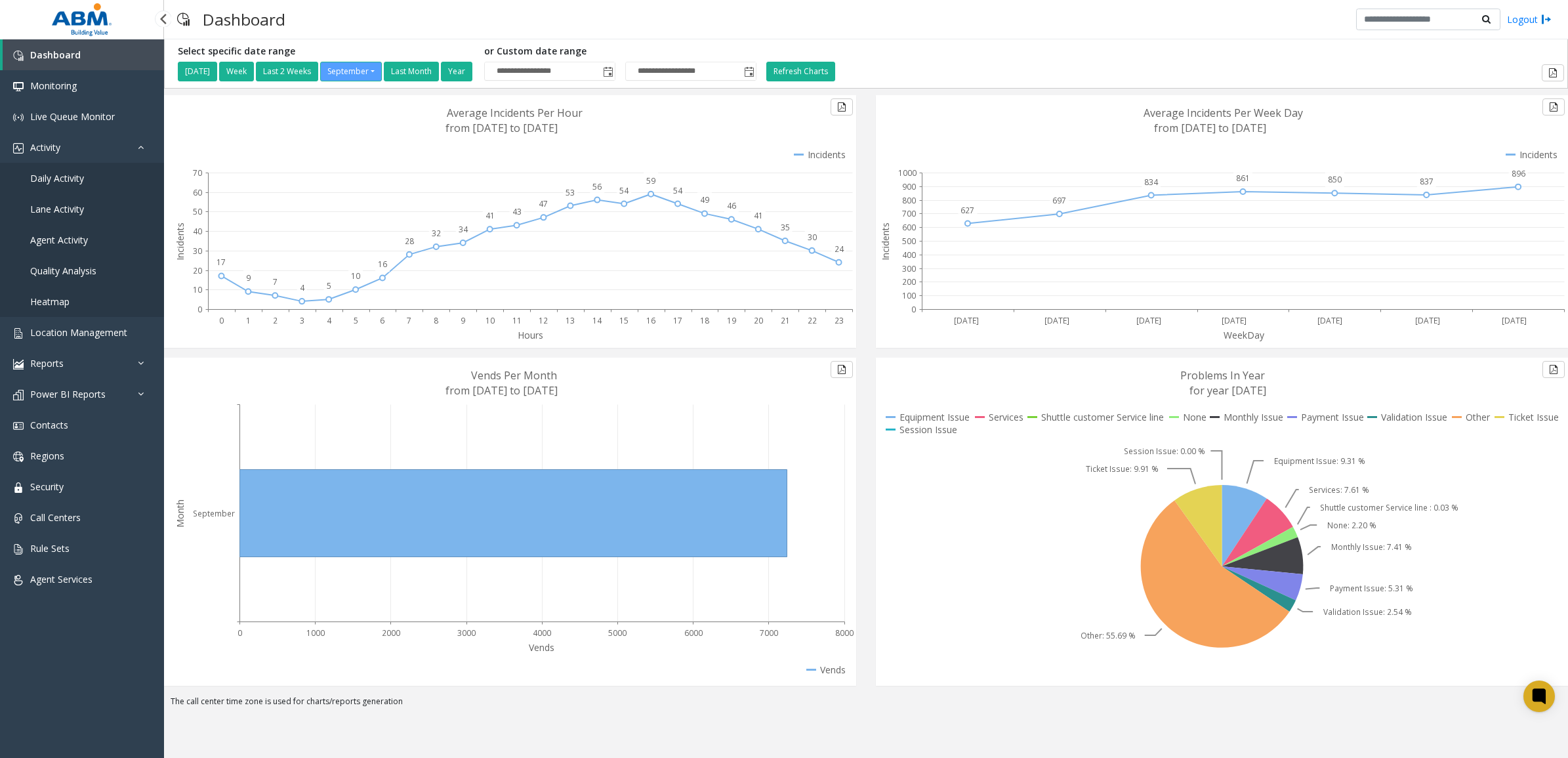
click at [74, 244] on span "Agent Activity" at bounding box center [59, 240] width 58 height 13
click at [59, 231] on link "Agent Activity" at bounding box center [82, 240] width 164 height 31
